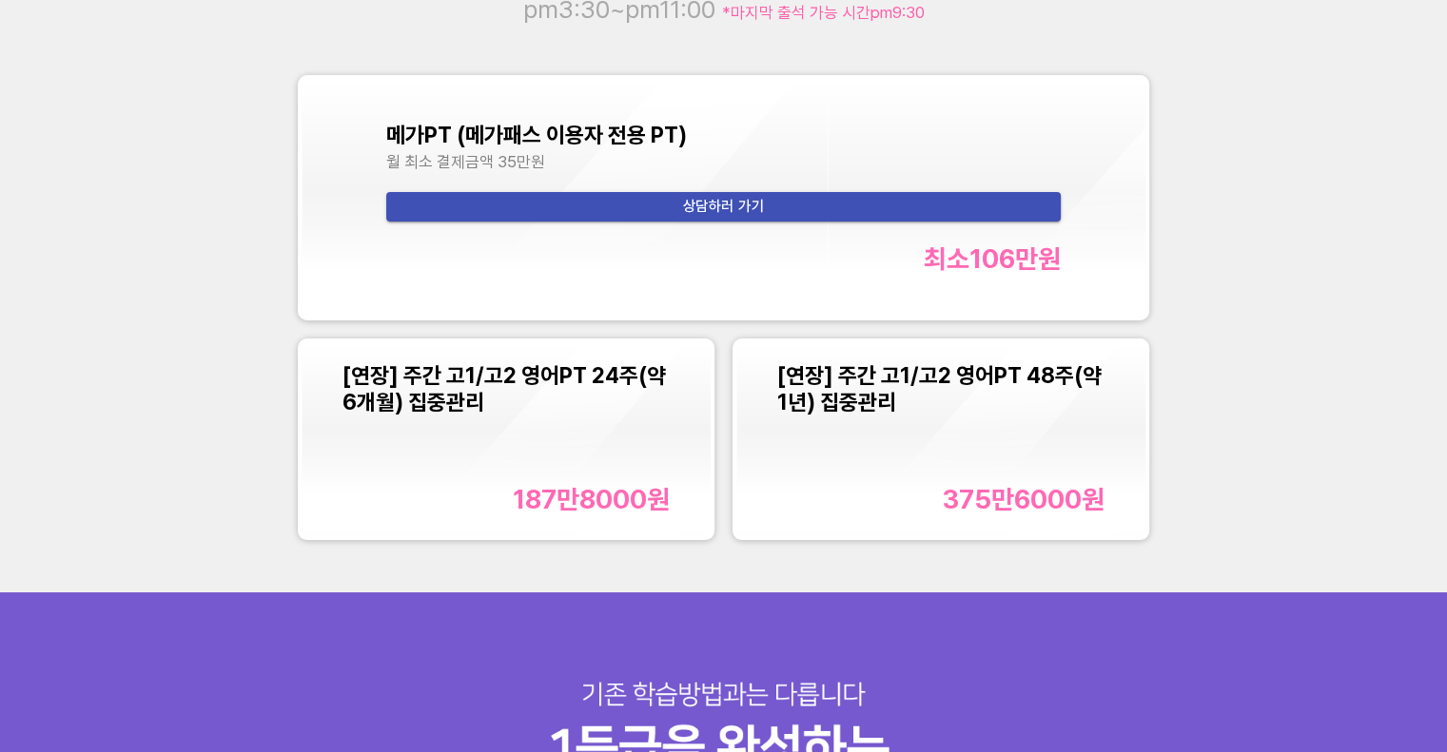
scroll to position [2022, 0]
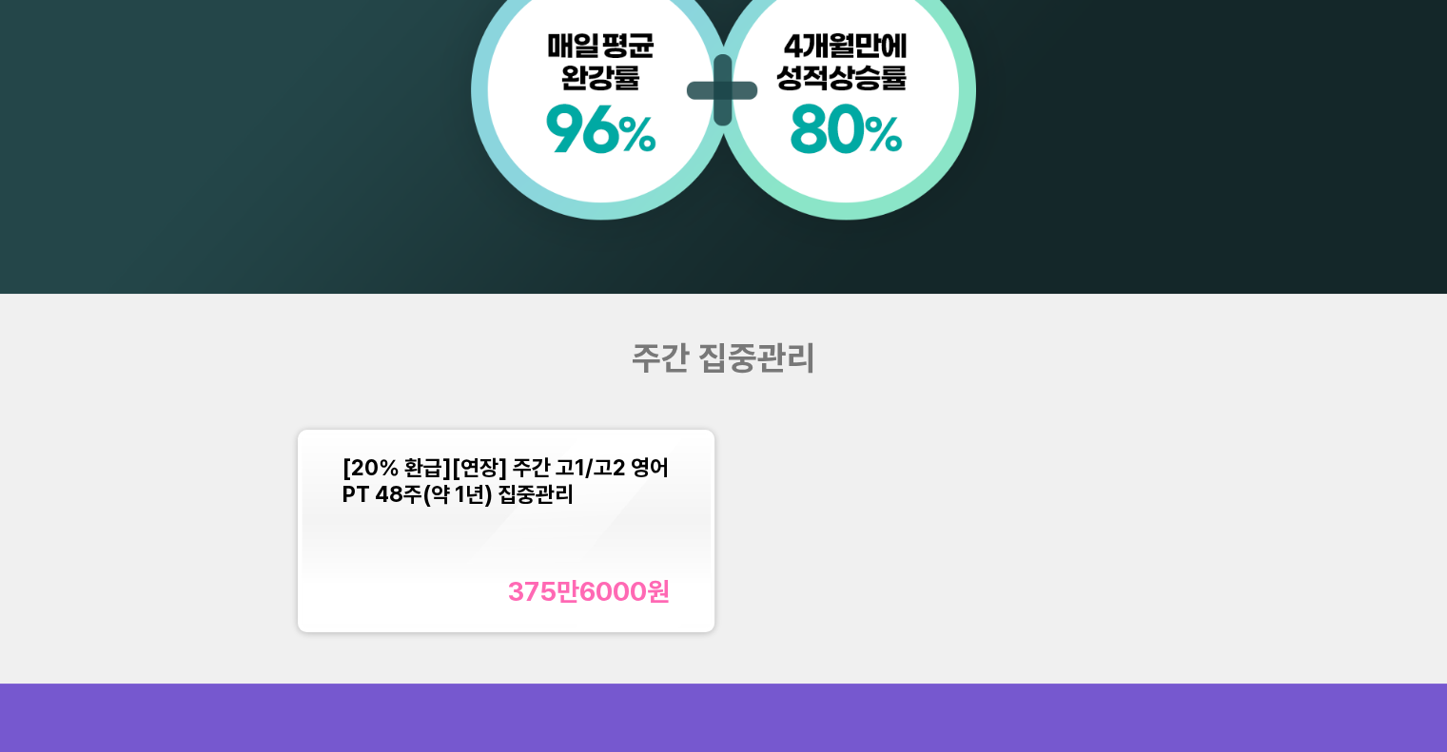
scroll to position [1638, 0]
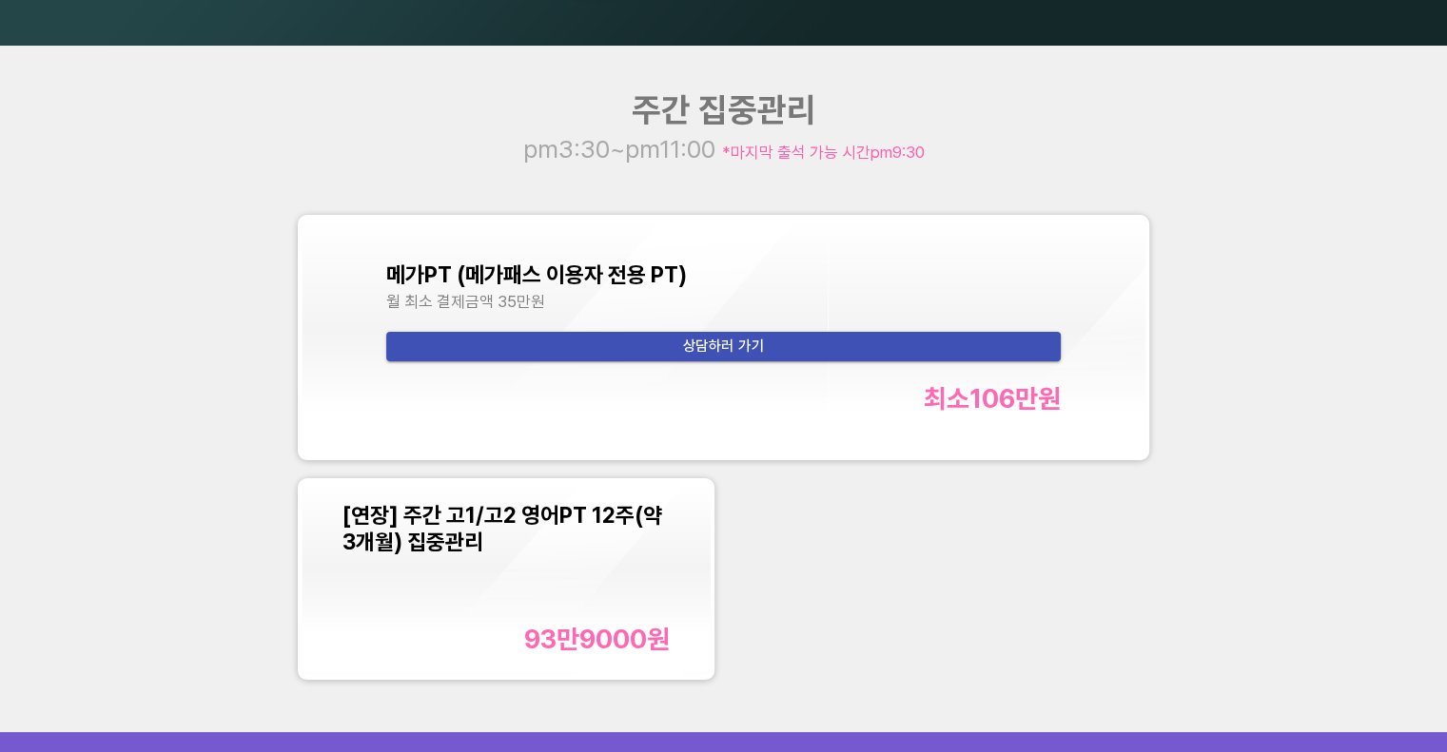
scroll to position [1847, 0]
